Goal: Use online tool/utility

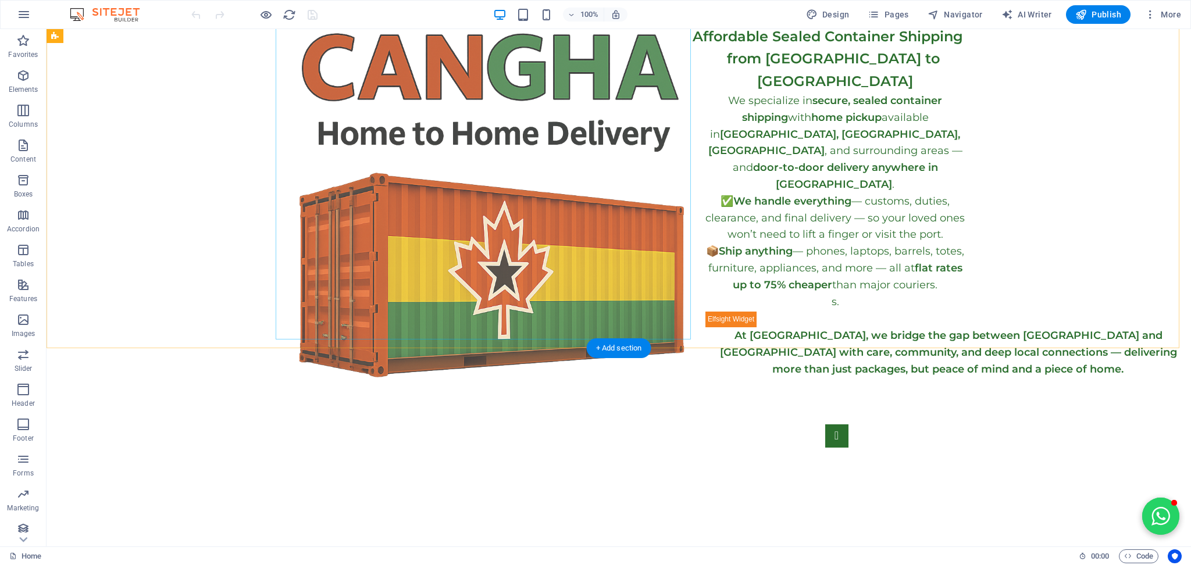
scroll to position [310, 0]
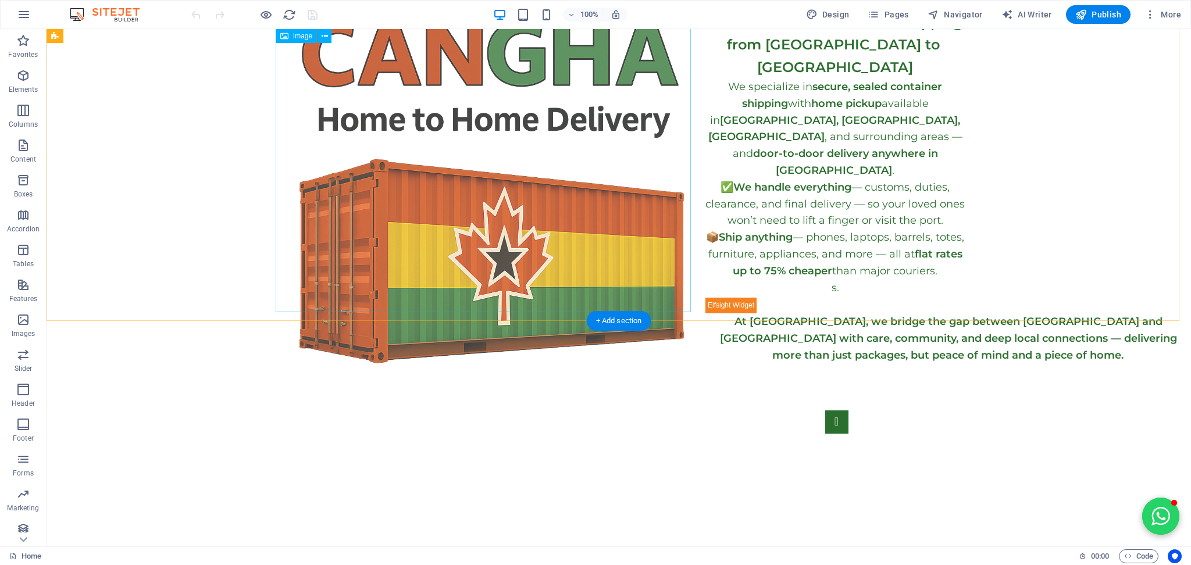
click at [528, 225] on figure at bounding box center [488, 210] width 415 height 415
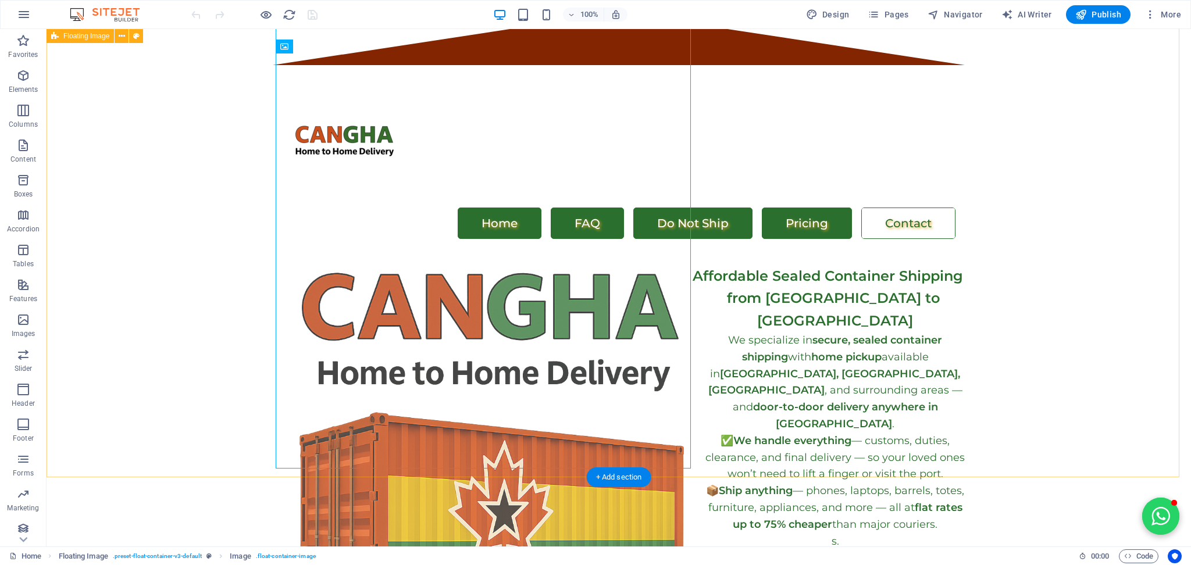
scroll to position [0, 0]
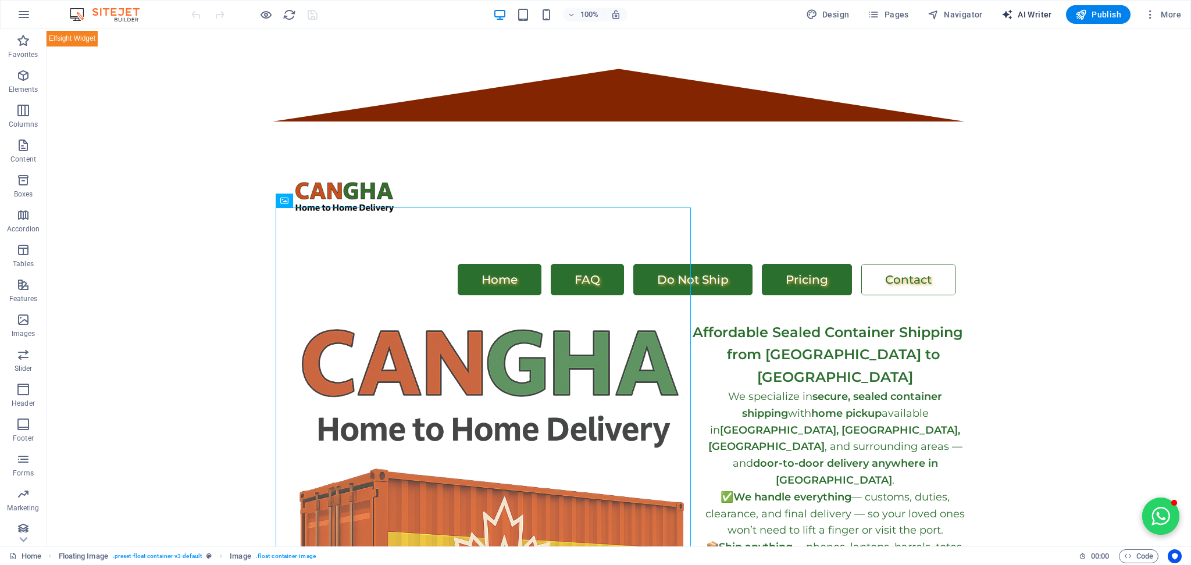
click at [1023, 18] on span "AI Writer" at bounding box center [1026, 15] width 51 height 12
select select "English"
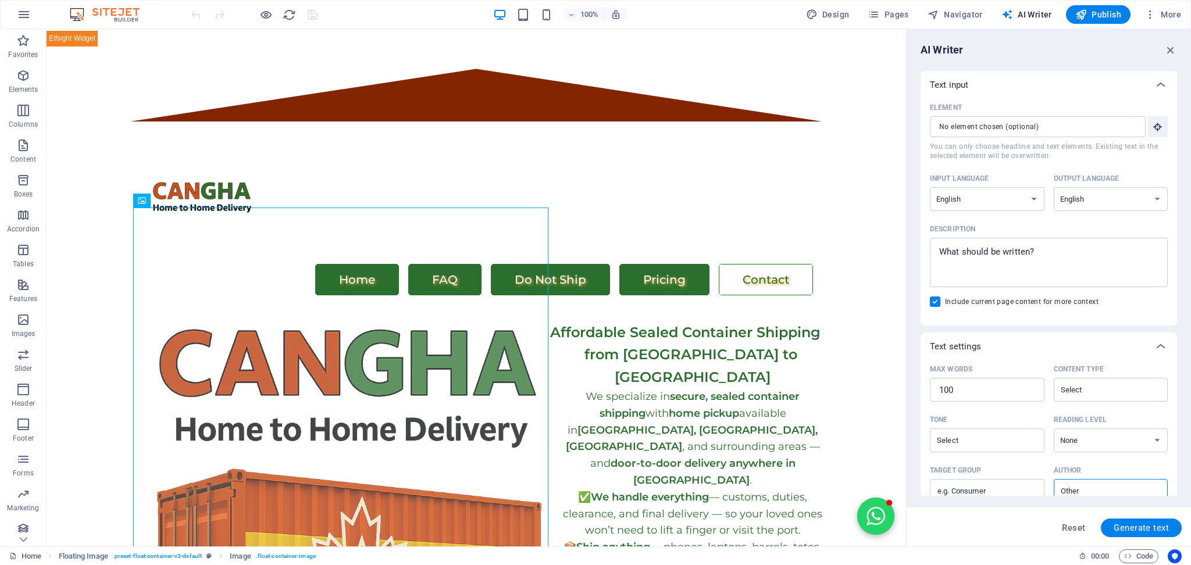
scroll to position [77, 0]
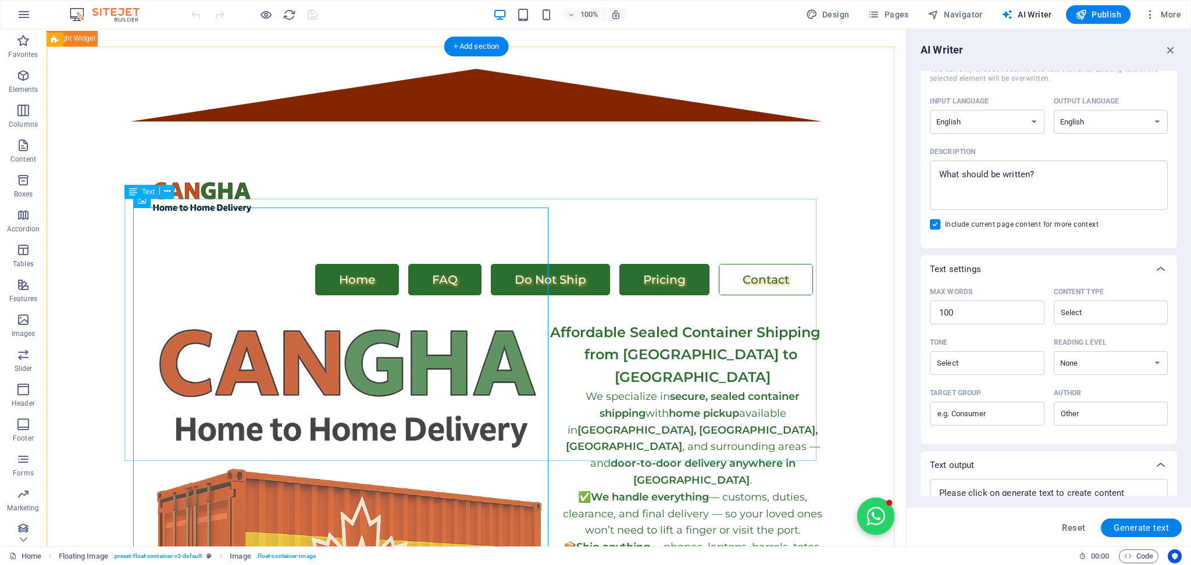
click at [648, 305] on div "Affordable Sealed Container Shipping from [GEOGRAPHIC_DATA] to [GEOGRAPHIC_DATA…" at bounding box center [476, 455] width 692 height 301
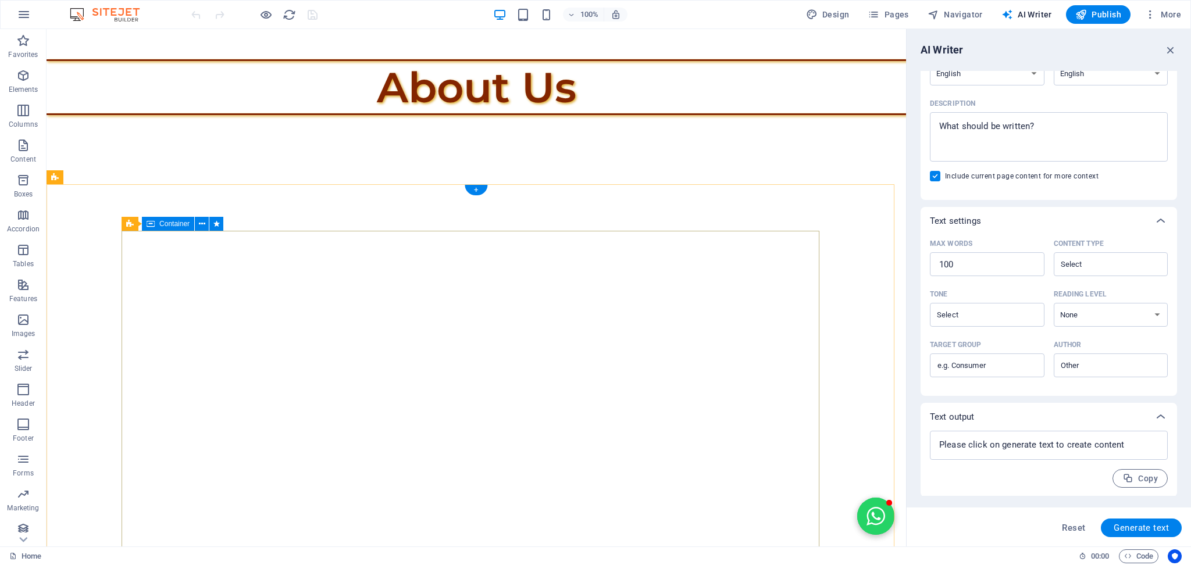
scroll to position [1007, 0]
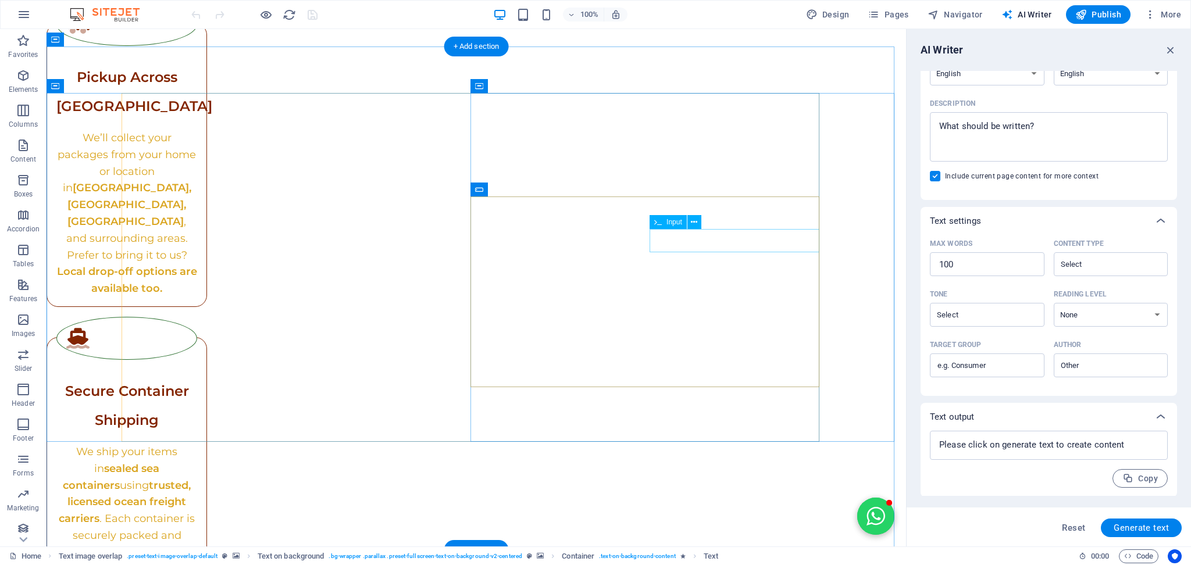
scroll to position [2790, 0]
